Goal: Task Accomplishment & Management: Manage account settings

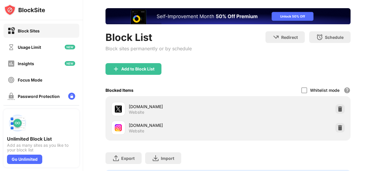
drag, startPoint x: 373, startPoint y: 89, endPoint x: 373, endPoint y: 109, distance: 20.4
click at [373, 109] on div "Login Block List Block sites permanently or by schedule Redirect Choose a site …" at bounding box center [228, 85] width 290 height 171
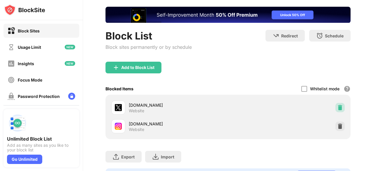
click at [337, 104] on img at bounding box center [340, 107] width 6 height 6
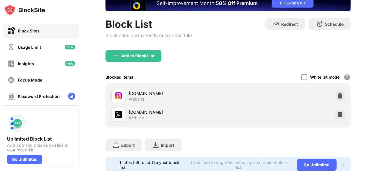
drag, startPoint x: 373, startPoint y: 27, endPoint x: 373, endPoint y: 37, distance: 9.6
click at [373, 36] on div "Login Block List Block sites permanently or by schedule Redirect Choose a site …" at bounding box center [228, 85] width 290 height 171
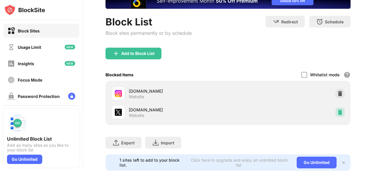
click at [336, 108] on div at bounding box center [340, 111] width 9 height 9
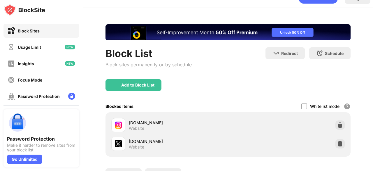
drag, startPoint x: 373, startPoint y: 24, endPoint x: 373, endPoint y: 36, distance: 12.0
click at [373, 35] on div "Login Block List Block sites permanently or by schedule Redirect Choose a site …" at bounding box center [228, 85] width 290 height 171
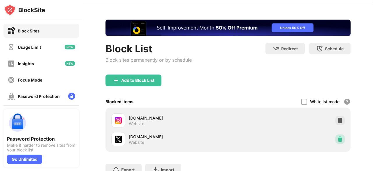
click at [336, 134] on div at bounding box center [340, 138] width 9 height 9
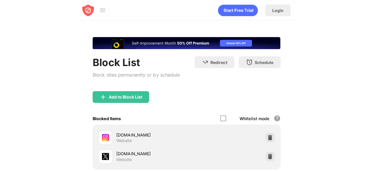
scroll to position [27, 0]
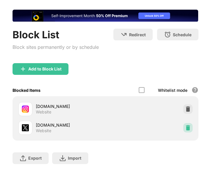
click at [185, 125] on img at bounding box center [188, 128] width 6 height 6
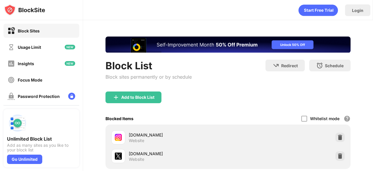
drag, startPoint x: 373, startPoint y: 103, endPoint x: 373, endPoint y: 125, distance: 22.2
click at [373, 125] on div "Login Block List Block sites permanently or by schedule Redirect Choose a site …" at bounding box center [228, 85] width 290 height 171
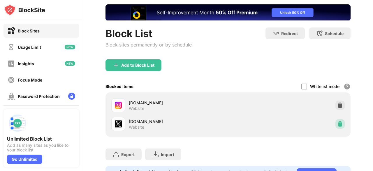
click at [336, 120] on div at bounding box center [340, 123] width 9 height 9
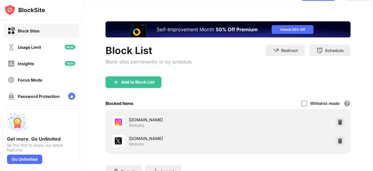
drag, startPoint x: 373, startPoint y: 21, endPoint x: 373, endPoint y: 33, distance: 12.5
click at [373, 33] on div "Login Block List Block sites permanently or by schedule Redirect Choose a site …" at bounding box center [228, 85] width 290 height 171
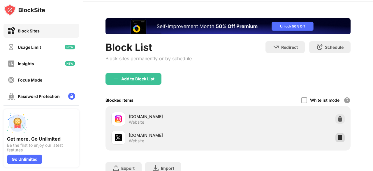
click at [336, 133] on div at bounding box center [340, 137] width 9 height 9
